Goal: Task Accomplishment & Management: Use online tool/utility

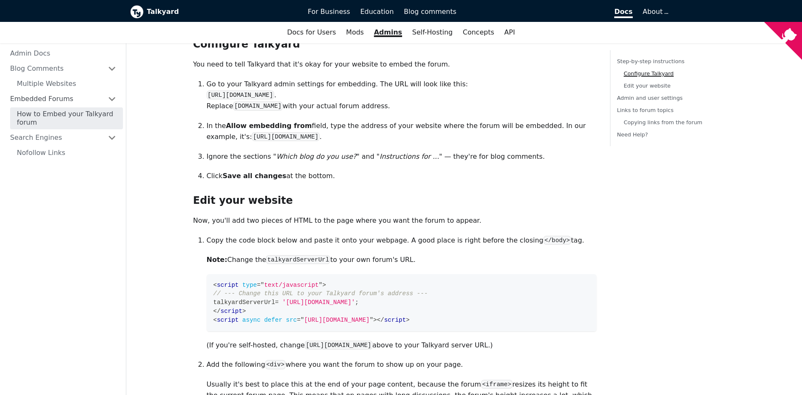
scroll to position [404, 0]
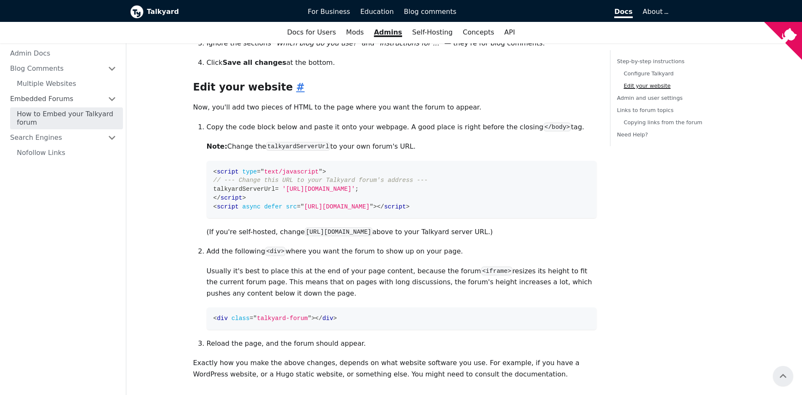
click at [292, 93] on link "​" at bounding box center [298, 87] width 12 height 12
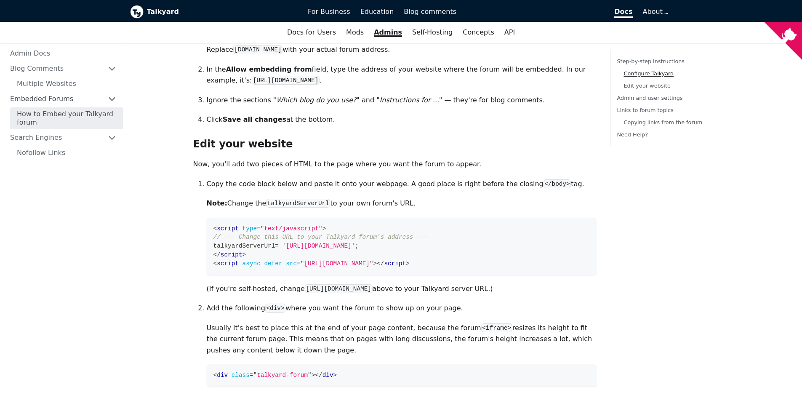
scroll to position [345, 0]
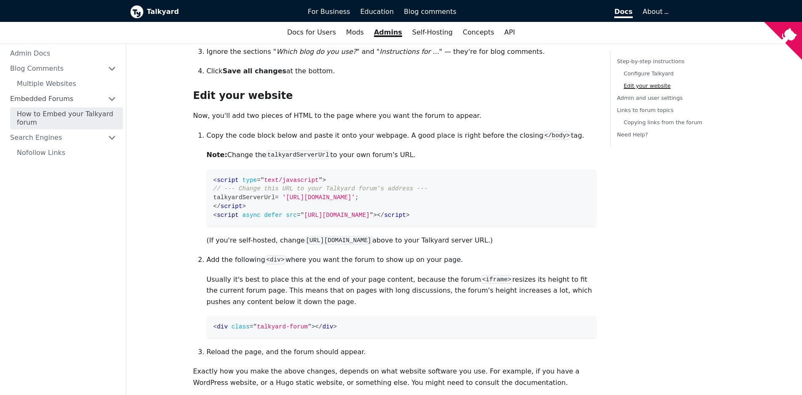
click at [218, 141] on p "Copy the code block below and paste it onto your webpage. A good place is right…" at bounding box center [402, 135] width 390 height 11
drag, startPoint x: 218, startPoint y: 146, endPoint x: 281, endPoint y: 150, distance: 63.2
click at [281, 141] on p "Copy the code block below and paste it onto your webpage. A good place is right…" at bounding box center [402, 135] width 390 height 11
click at [213, 141] on p "Copy the code block below and paste it onto your webpage. A good place is right…" at bounding box center [402, 135] width 390 height 11
click at [211, 141] on p "Copy the code block below and paste it onto your webpage. A good place is right…" at bounding box center [402, 135] width 390 height 11
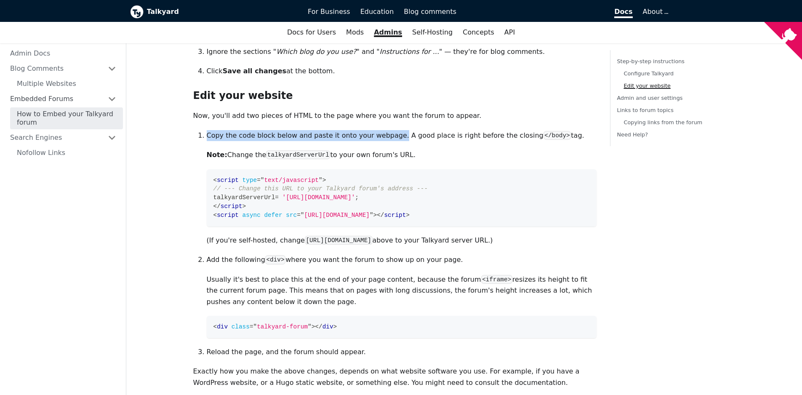
drag, startPoint x: 211, startPoint y: 146, endPoint x: 392, endPoint y: 150, distance: 181.4
click at [392, 141] on p "Copy the code block below and paste it onto your webpage. A good place is right…" at bounding box center [402, 135] width 390 height 11
copy p "Copy the code block below and paste it onto your webpage."
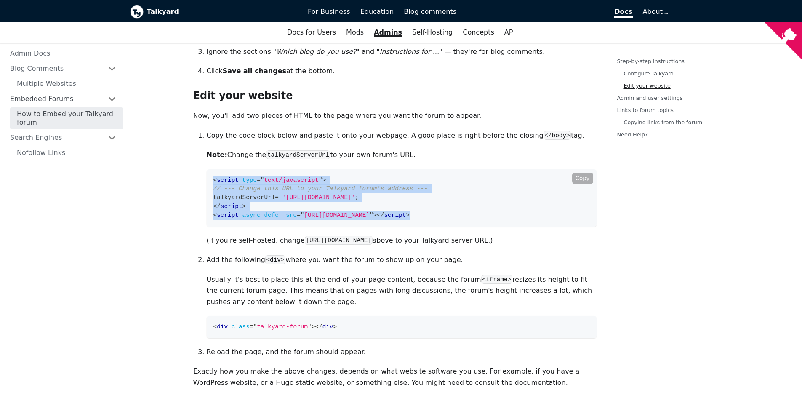
drag, startPoint x: 213, startPoint y: 192, endPoint x: 520, endPoint y: 227, distance: 309.2
click at [520, 226] on code "< script type = " text/javascript " > // --- Change this URL to your Talkyard f…" at bounding box center [402, 197] width 390 height 57
copy code "< script type = " text/javascript " > // --- Change this URL to your Talkyard f…"
